Goal: Task Accomplishment & Management: Use online tool/utility

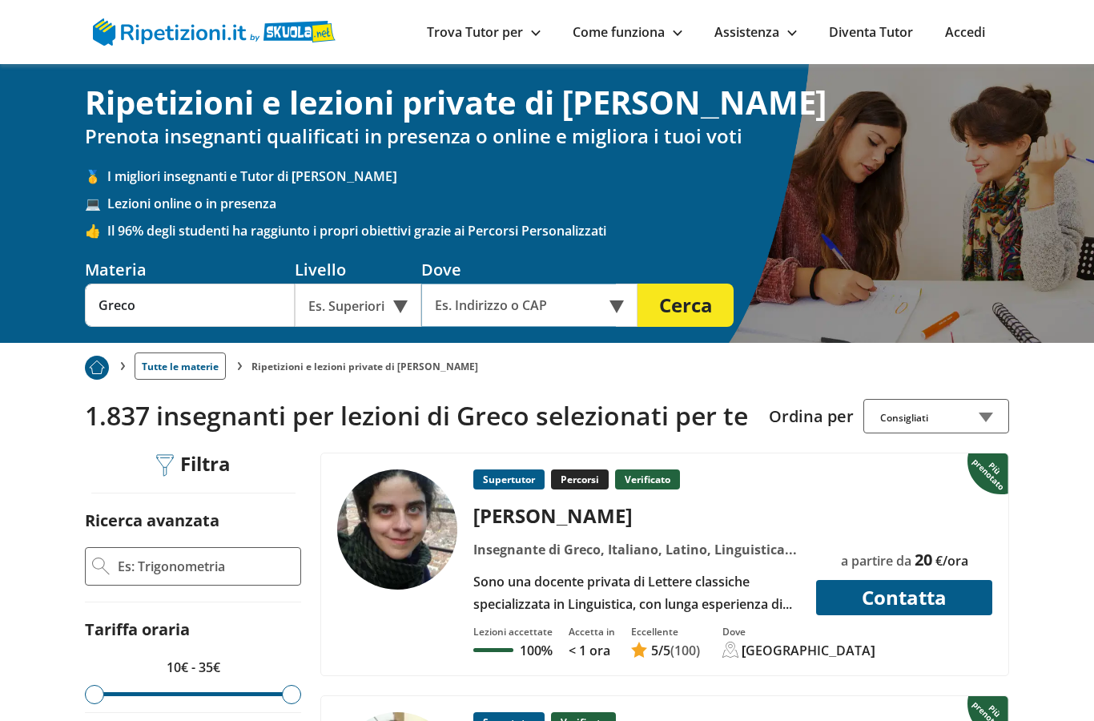
click at [574, 309] on input "text" at bounding box center [518, 305] width 195 height 43
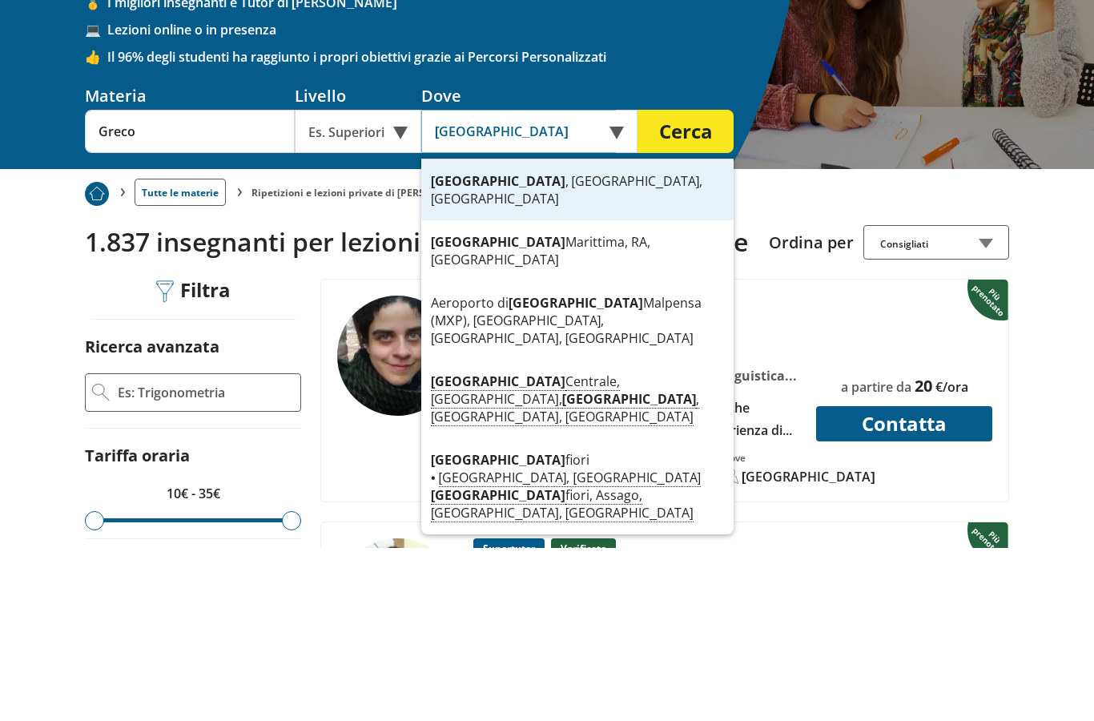
click at [550, 333] on div "Milano , MI, Italia" at bounding box center [577, 363] width 312 height 61
type input "[GEOGRAPHIC_DATA], [GEOGRAPHIC_DATA], [GEOGRAPHIC_DATA]"
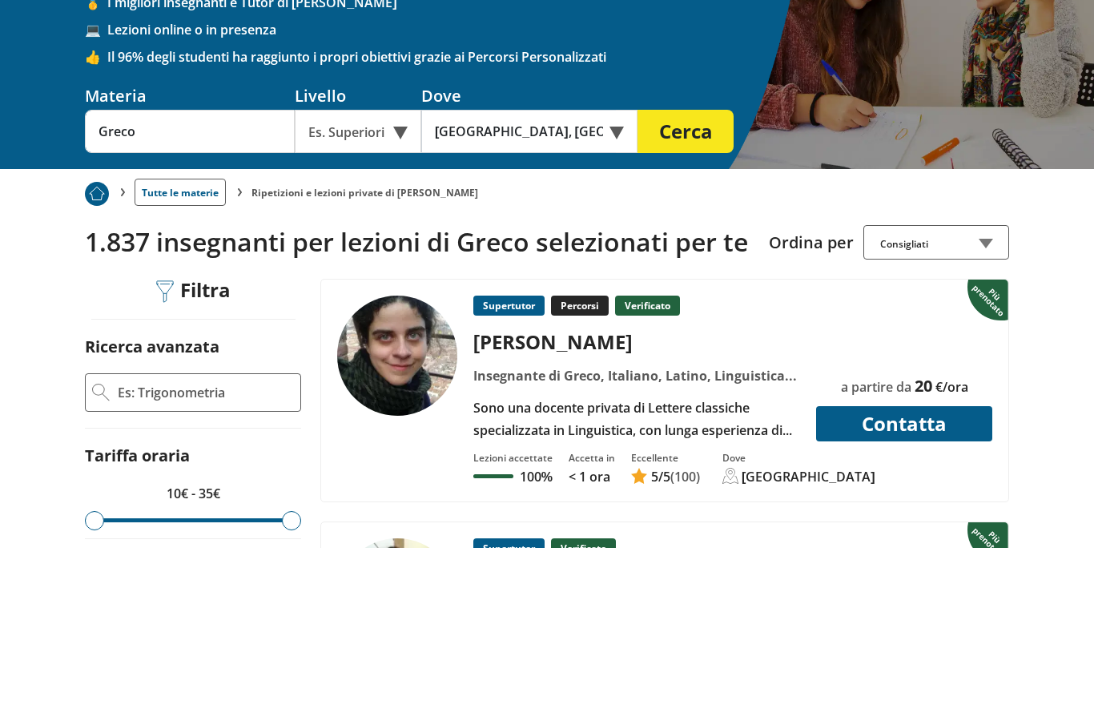
click at [692, 284] on button "Cerca" at bounding box center [686, 305] width 96 height 43
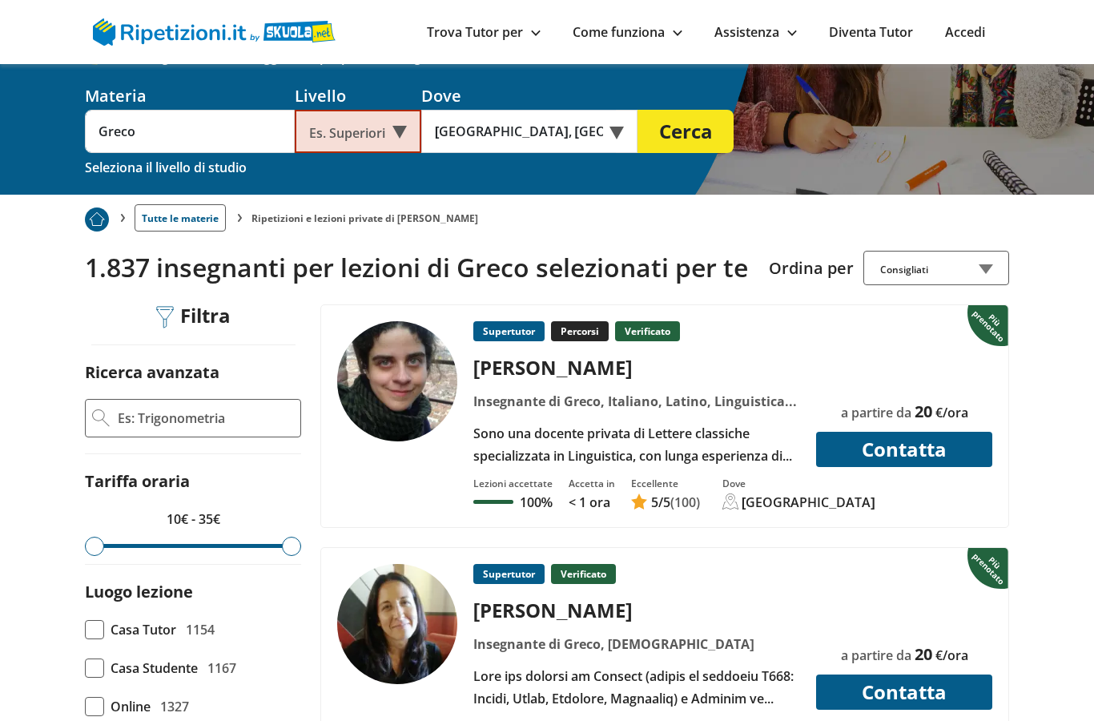
click at [696, 144] on button "Cerca" at bounding box center [686, 131] width 96 height 43
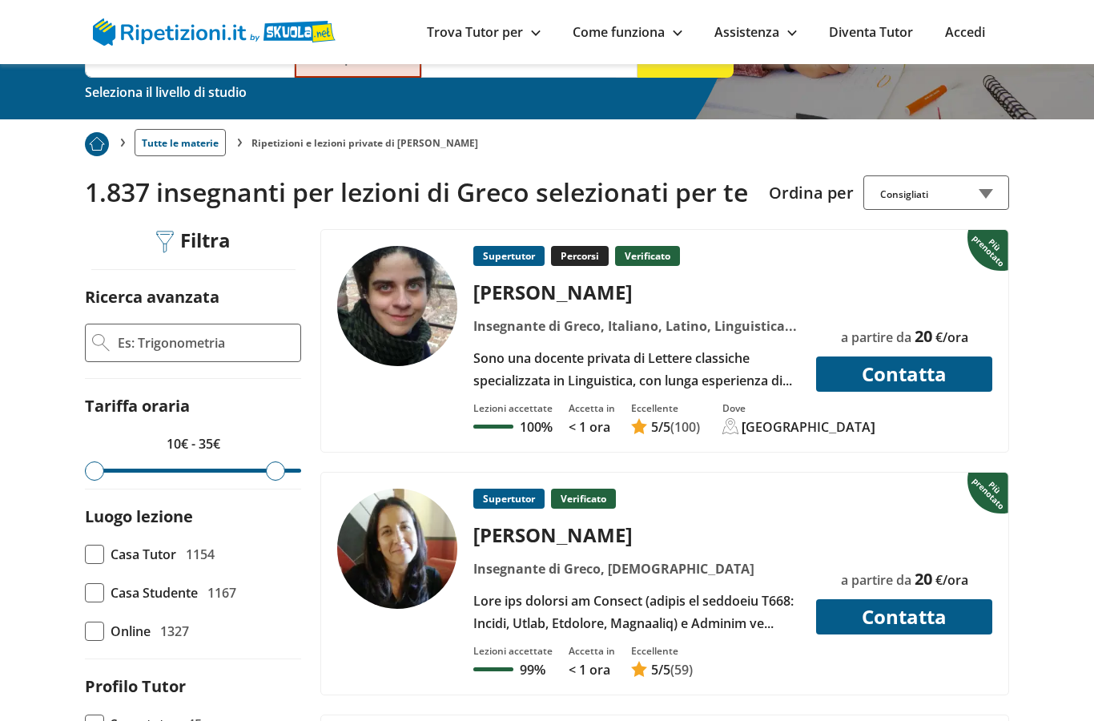
scroll to position [249, 0]
type input "20"
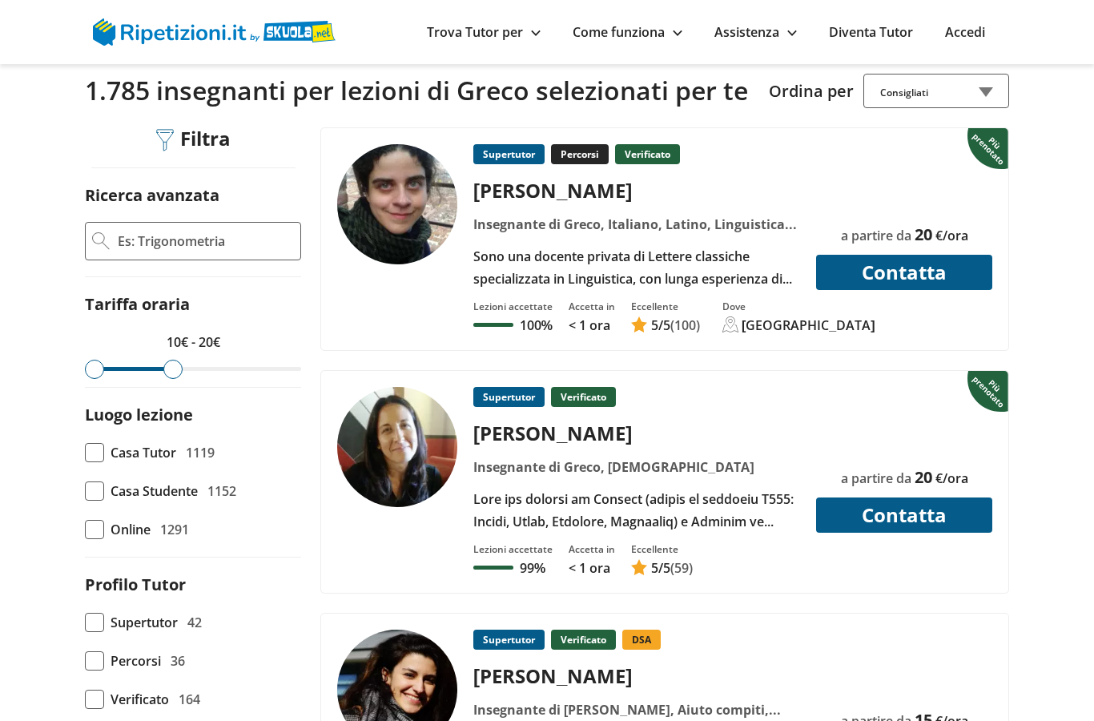
scroll to position [325, 0]
click at [91, 501] on span at bounding box center [94, 490] width 19 height 19
click at [85, 491] on input "Casa Studente 1152" at bounding box center [85, 491] width 0 height 0
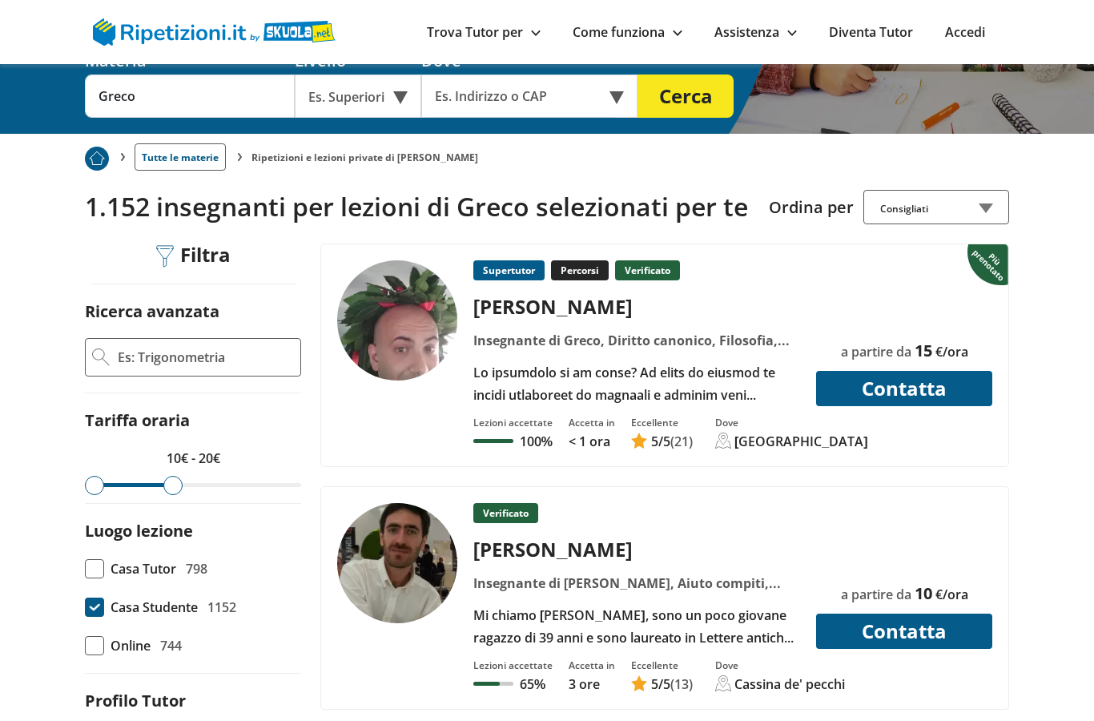
scroll to position [207, 0]
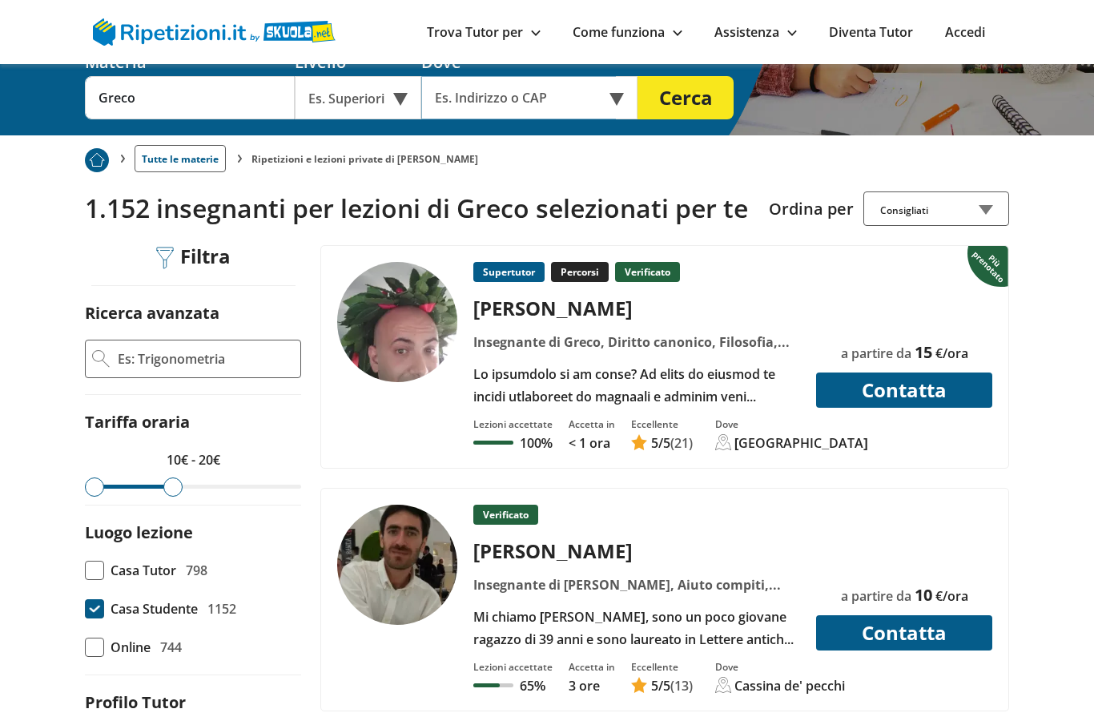
click at [574, 103] on input "text" at bounding box center [518, 97] width 195 height 43
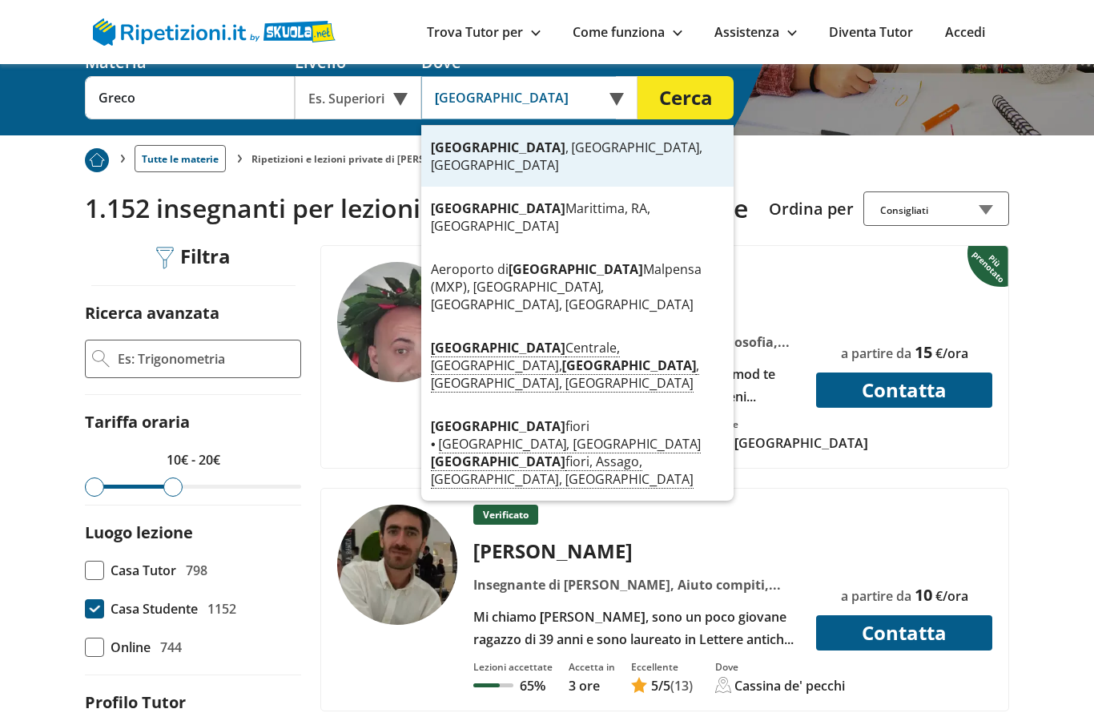
click at [533, 150] on div "[GEOGRAPHIC_DATA] , [GEOGRAPHIC_DATA], [GEOGRAPHIC_DATA]" at bounding box center [577, 156] width 312 height 61
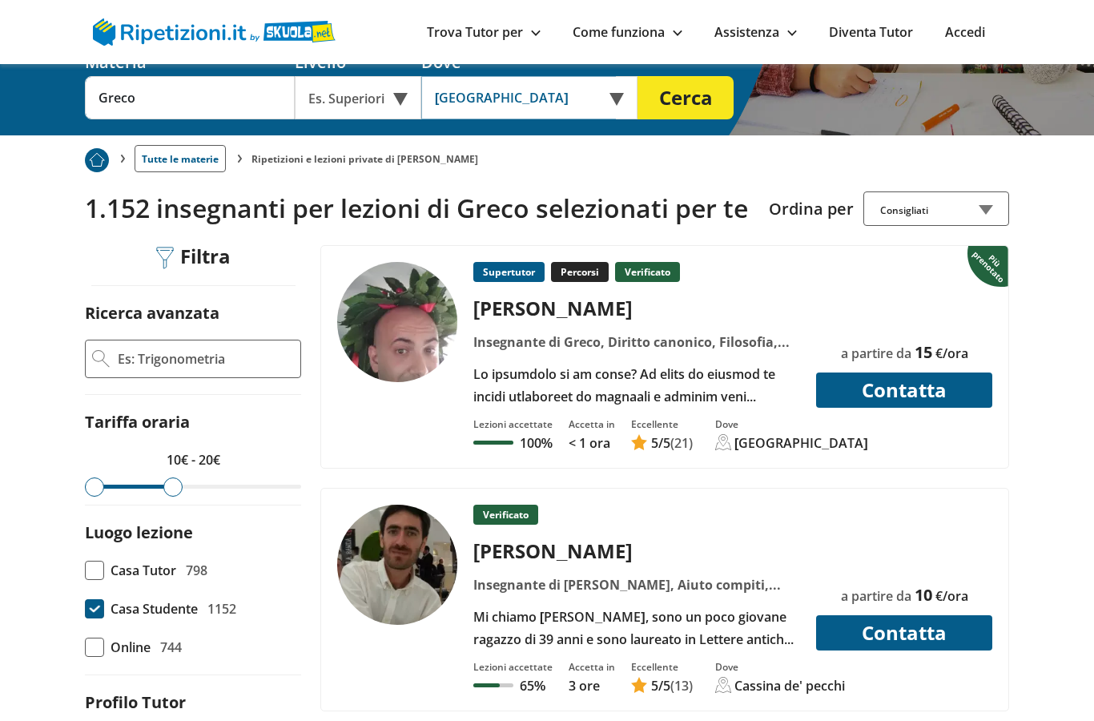
type input "[GEOGRAPHIC_DATA], [GEOGRAPHIC_DATA], [GEOGRAPHIC_DATA]"
click at [707, 111] on button "Cerca" at bounding box center [686, 97] width 96 height 43
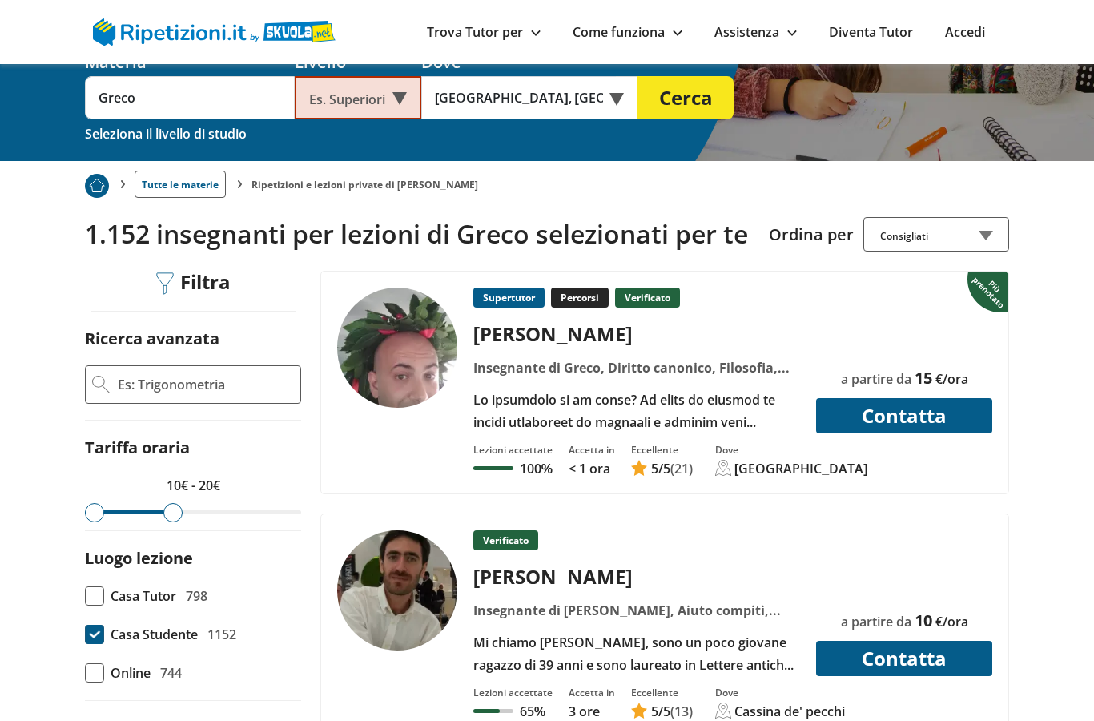
click at [697, 110] on button "Cerca" at bounding box center [686, 97] width 96 height 43
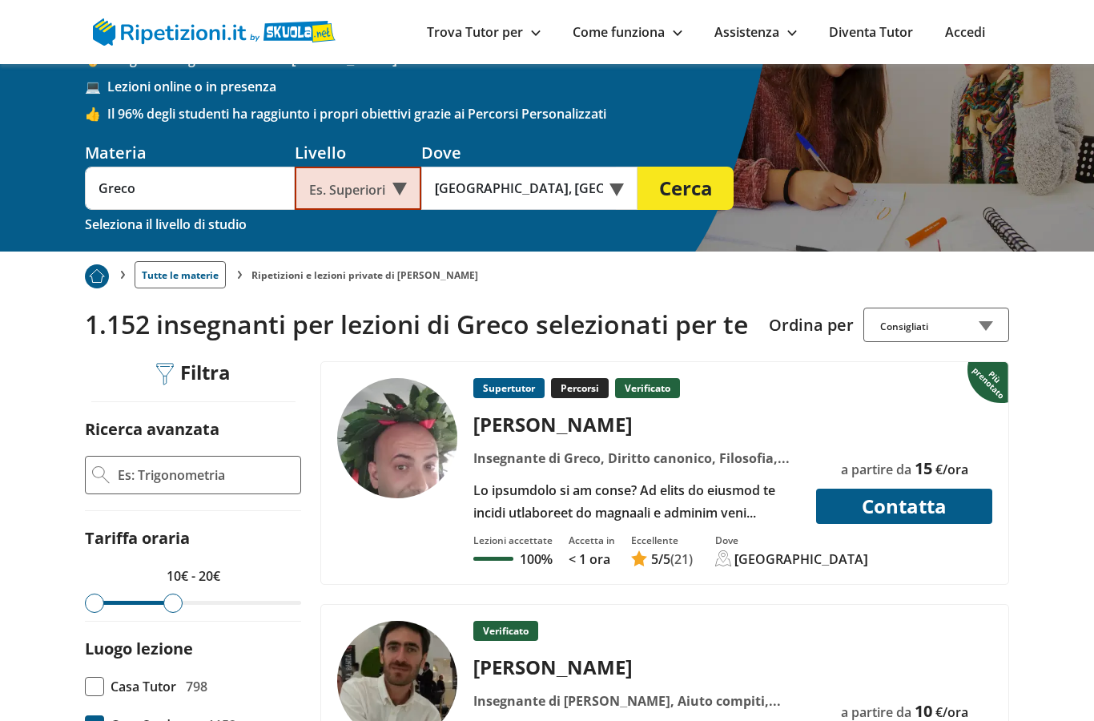
scroll to position [117, 0]
click at [611, 468] on div "Insegnante di Greco, Diritto canonico, Filosofia, Geografia astronomica, Latino…" at bounding box center [637, 458] width 339 height 22
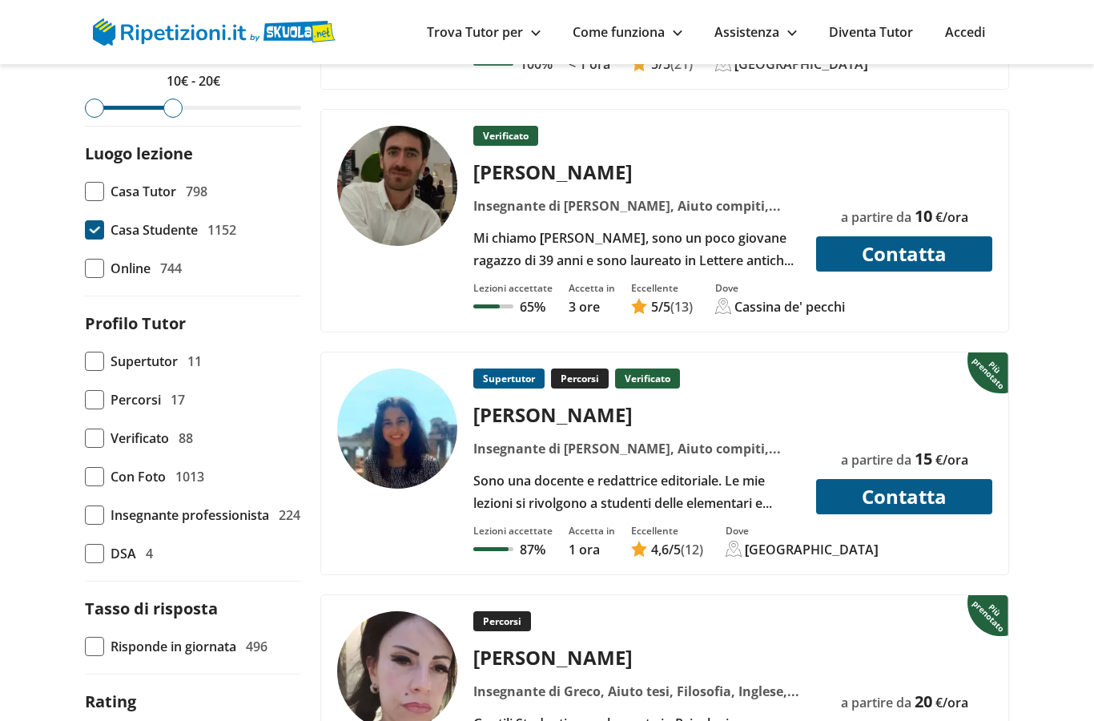
scroll to position [611, 0]
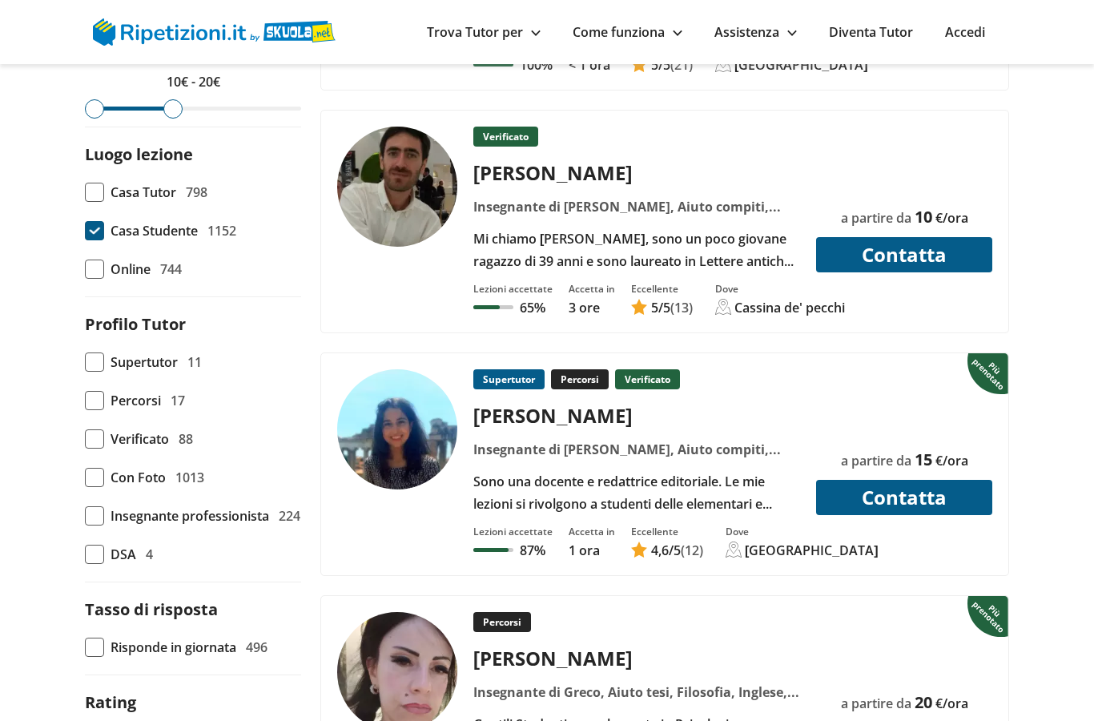
click at [580, 461] on div "Insegnante di Greco, Aiuto compiti, Aiuto tesi, Geografia, Italiano, Latino, St…" at bounding box center [637, 449] width 339 height 22
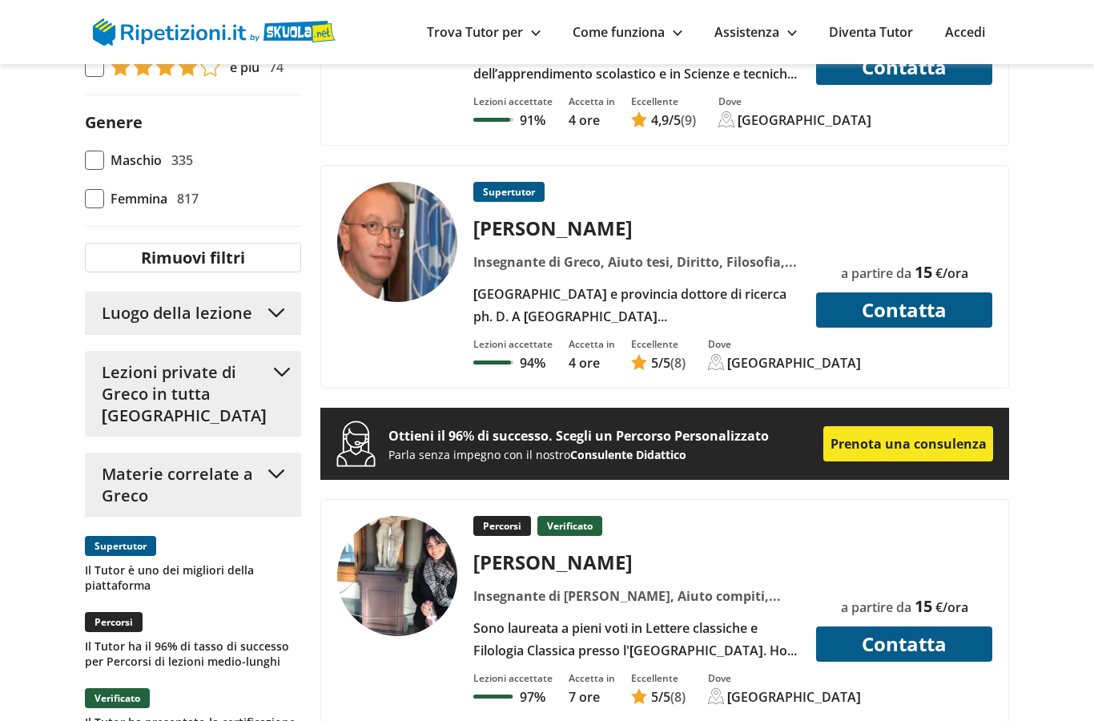
scroll to position [1283, 0]
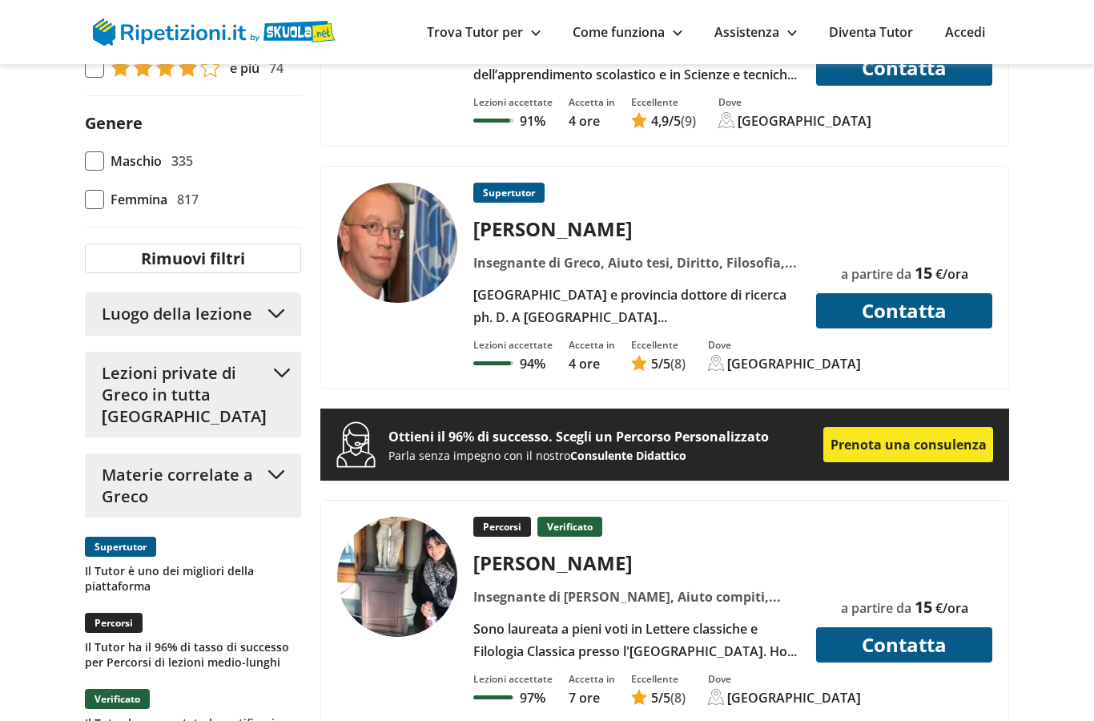
click at [281, 336] on button "Luogo della lezione" at bounding box center [193, 313] width 216 height 43
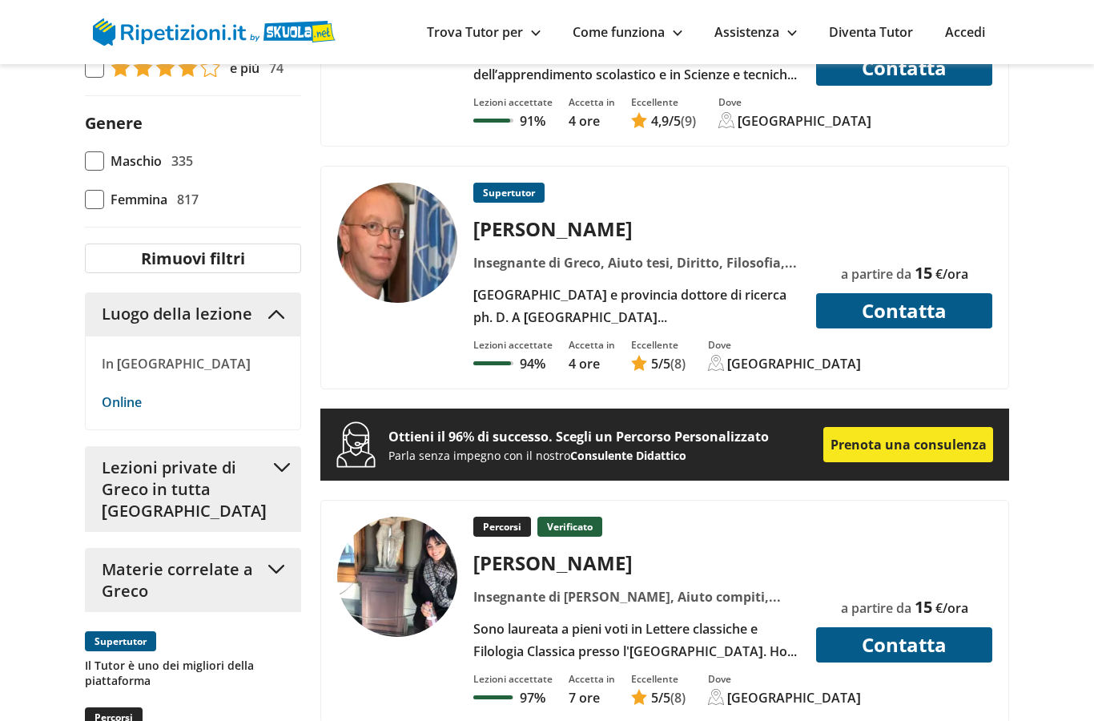
click at [299, 336] on button "Luogo della lezione" at bounding box center [193, 313] width 216 height 43
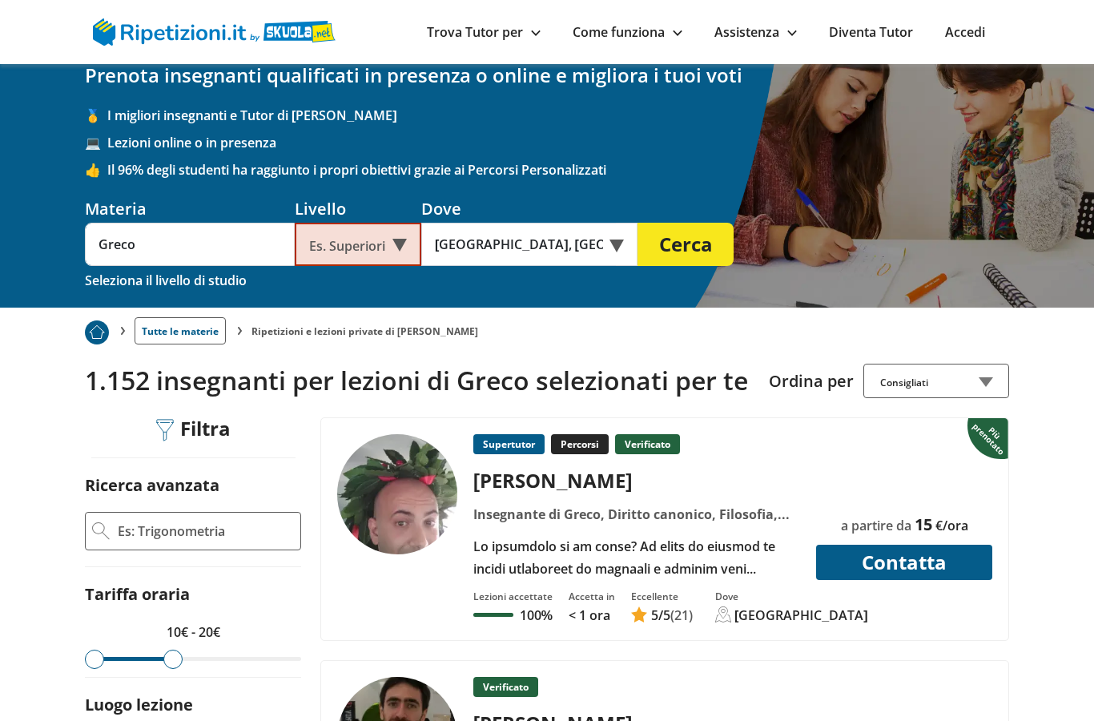
scroll to position [0, 0]
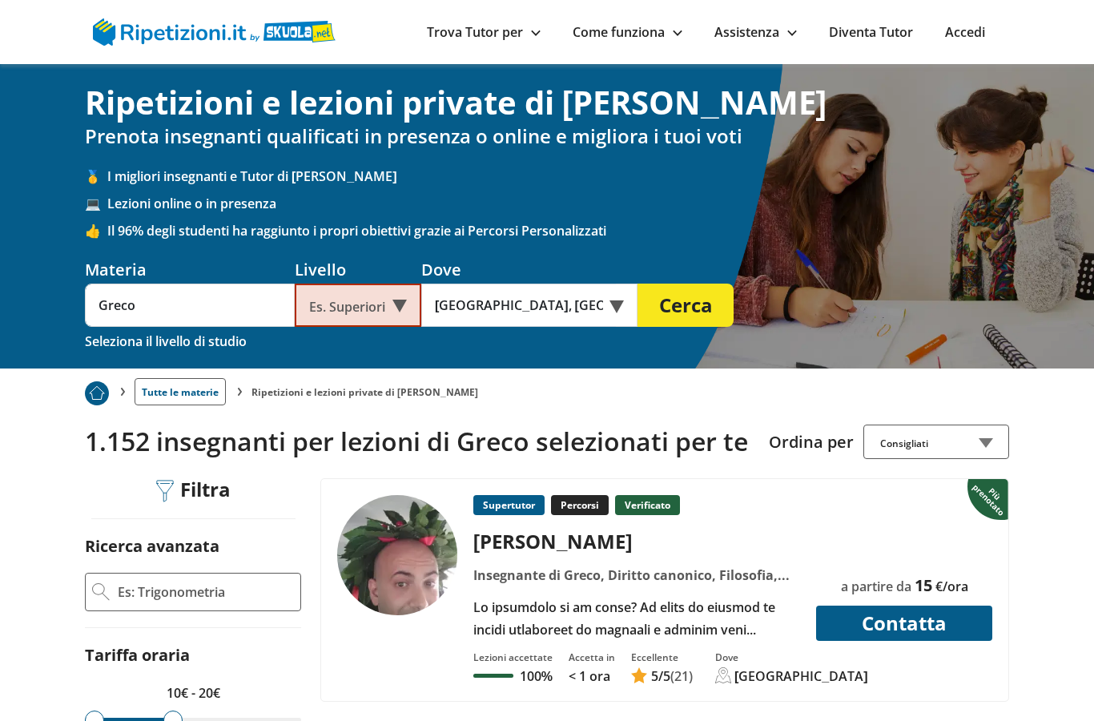
click at [689, 315] on button "Cerca" at bounding box center [686, 305] width 96 height 43
click at [408, 316] on div "Es. Superiori" at bounding box center [358, 305] width 127 height 43
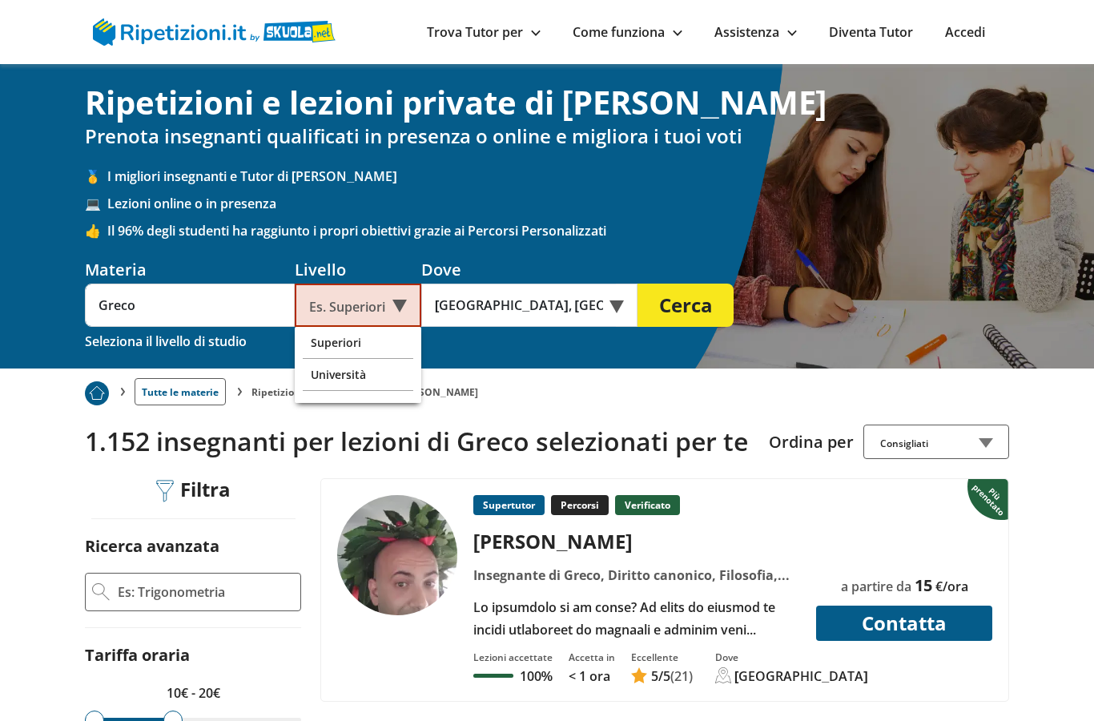
click at [361, 351] on div "Superiori" at bounding box center [358, 343] width 111 height 32
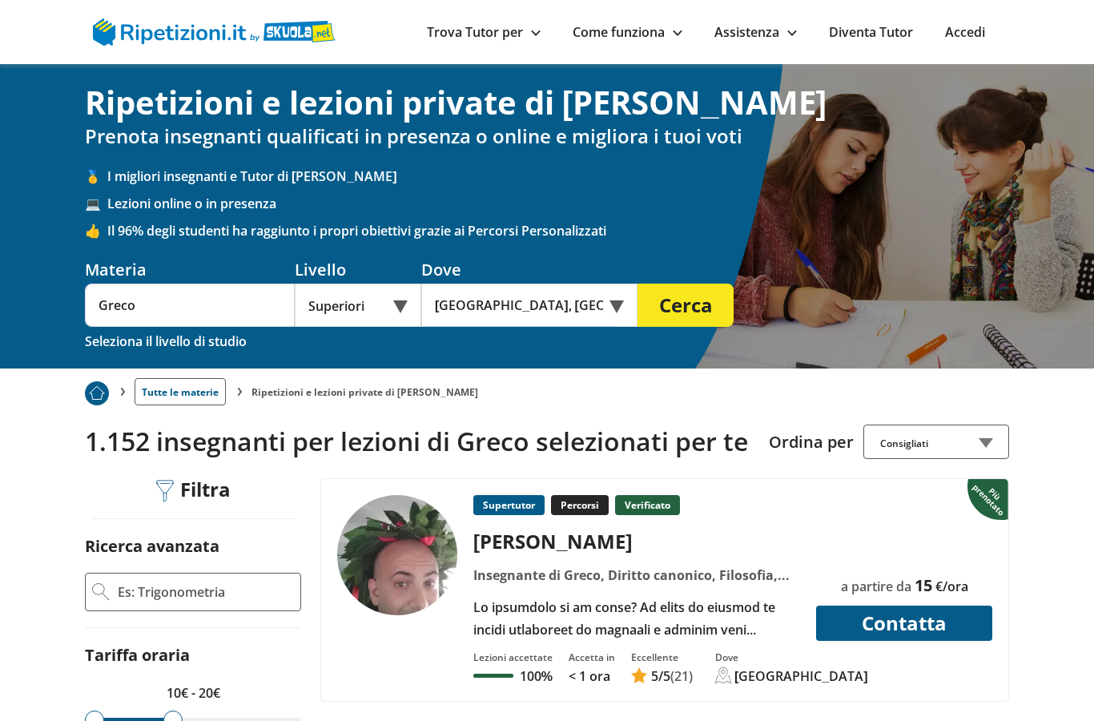
click at [687, 315] on button "Cerca" at bounding box center [686, 305] width 96 height 43
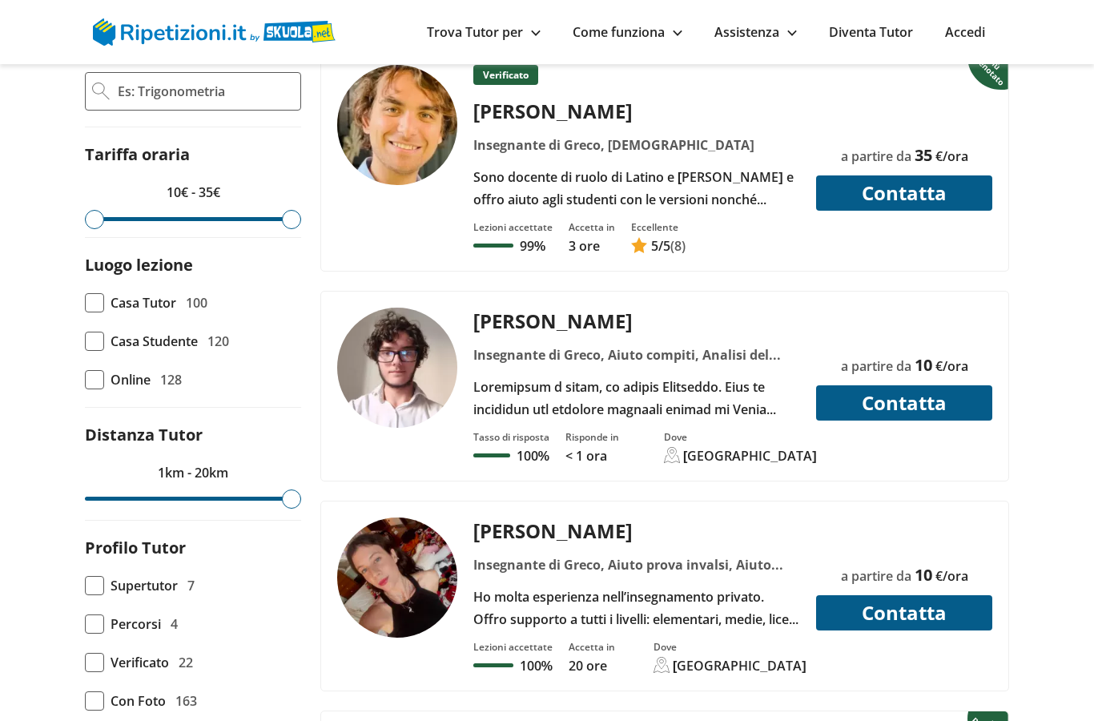
scroll to position [680, 0]
click at [94, 332] on span at bounding box center [94, 341] width 19 height 19
click at [85, 341] on input "Casa Studente 120" at bounding box center [85, 341] width 0 height 0
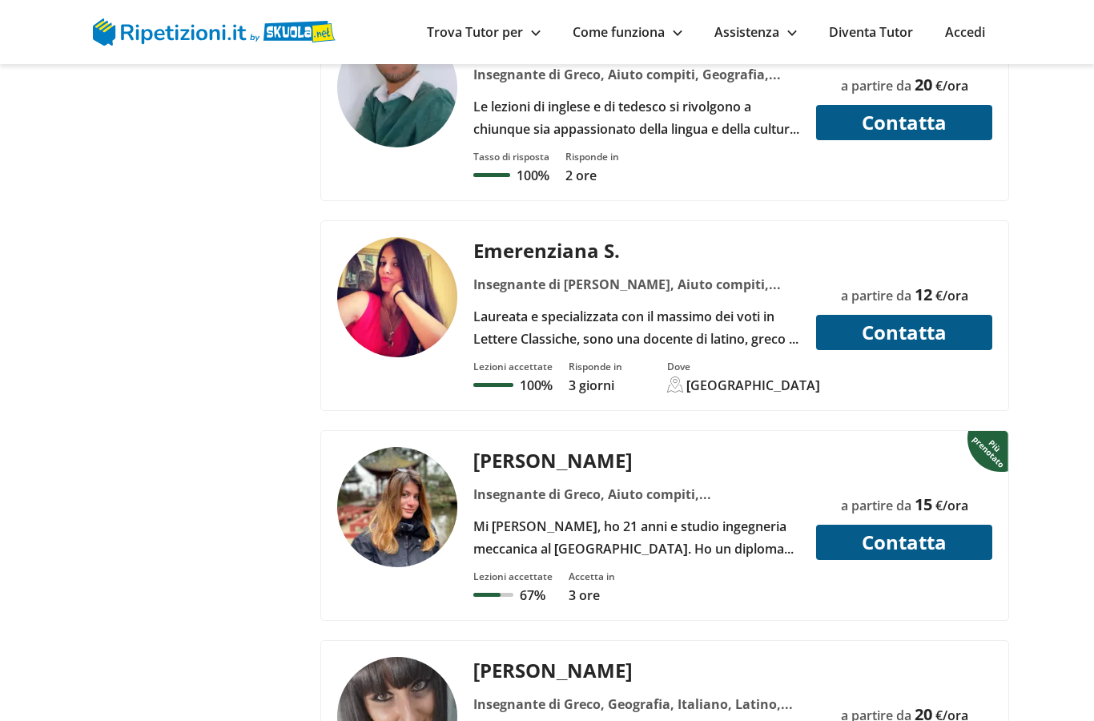
scroll to position [3151, 0]
click at [673, 261] on div "Emerenziana S. Insegnante di [PERSON_NAME], [PERSON_NAME] compiti, Aiuto tesi, …" at bounding box center [637, 293] width 339 height 113
